Goal: Information Seeking & Learning: Understand process/instructions

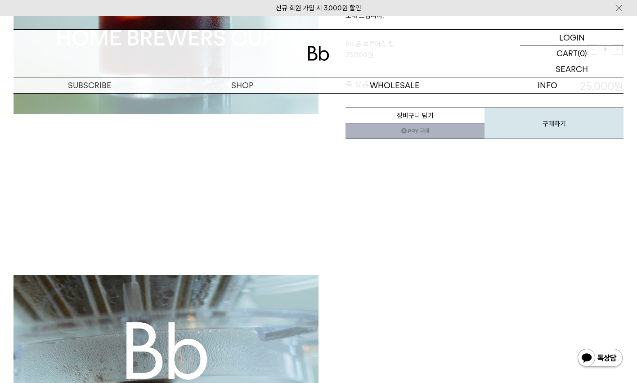
scroll to position [109, 0]
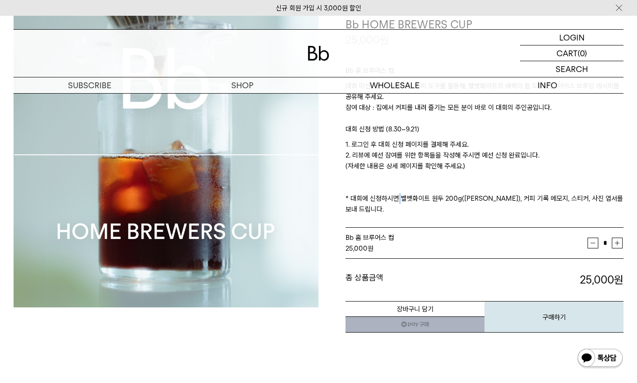
drag, startPoint x: 393, startPoint y: 198, endPoint x: 399, endPoint y: 203, distance: 8.0
click at [399, 203] on p "1. 로그인 후 대회 신청 페이지를 결제해 주세요. 2. 리뷰에 예선 참여를 위한 항목들을 작성해 주시면 예선 신청 완료입니다. (자세한 내용…" at bounding box center [485, 177] width 278 height 76
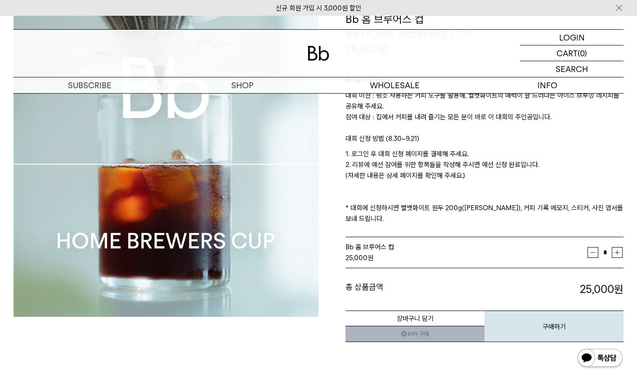
scroll to position [98, 0]
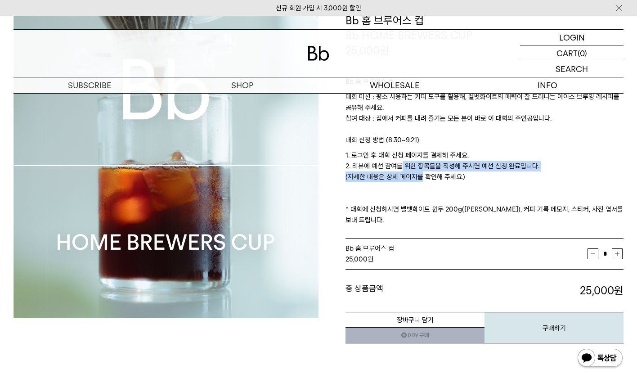
drag, startPoint x: 398, startPoint y: 169, endPoint x: 416, endPoint y: 176, distance: 20.4
click at [416, 176] on p "1. 로그인 후 대회 신청 페이지를 결제해 주세요. 2. 리뷰에 예선 참여를 위한 항목들을 작성해 주시면 예선 신청 완료입니다. (자세한 내용…" at bounding box center [485, 188] width 278 height 76
drag, startPoint x: 385, startPoint y: 168, endPoint x: 411, endPoint y: 179, distance: 27.8
click at [411, 179] on p "1. 로그인 후 대회 신청 페이지를 결제해 주세요. 2. 리뷰에 예선 참여를 위한 항목들을 작성해 주시면 예선 신청 완료입니다. (자세한 내용…" at bounding box center [485, 188] width 278 height 76
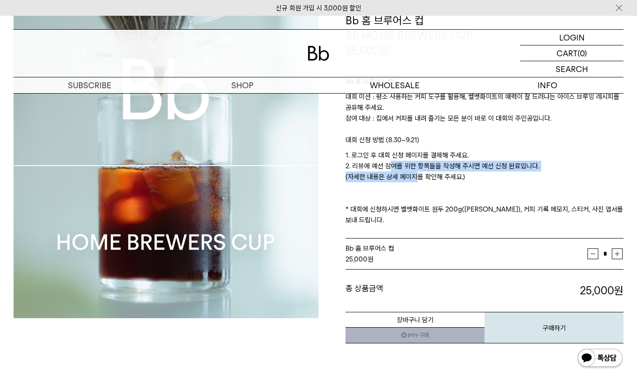
click at [411, 179] on p "1. 로그인 후 대회 신청 페이지를 결제해 주세요. 2. 리뷰에 예선 참여를 위한 항목들을 작성해 주시면 예선 신청 완료입니다. (자세한 내용…" at bounding box center [485, 188] width 278 height 76
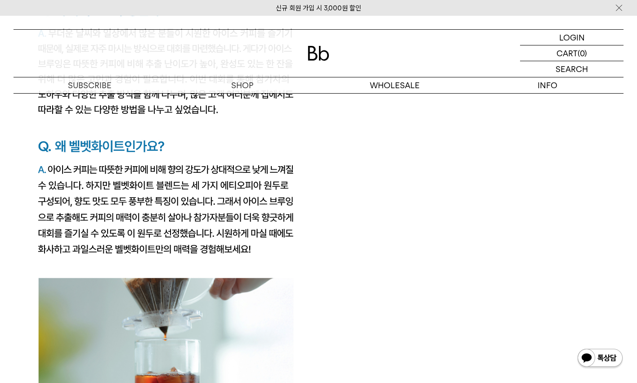
scroll to position [1663, 0]
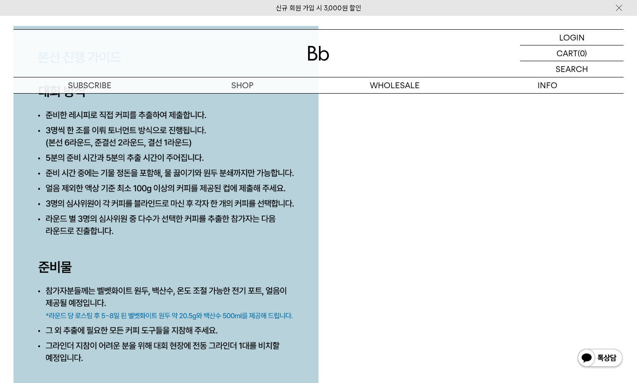
scroll to position [4308, 0]
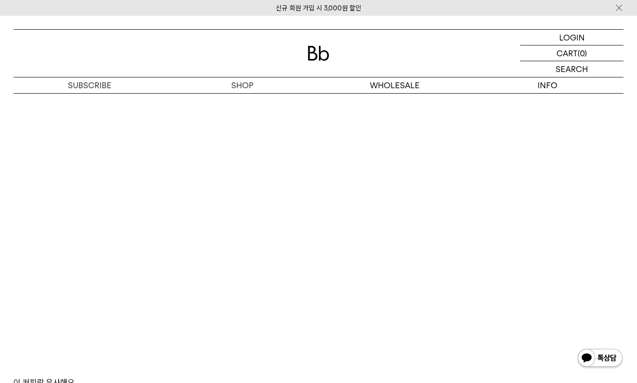
scroll to position [5507, 0]
